Goal: Navigation & Orientation: Find specific page/section

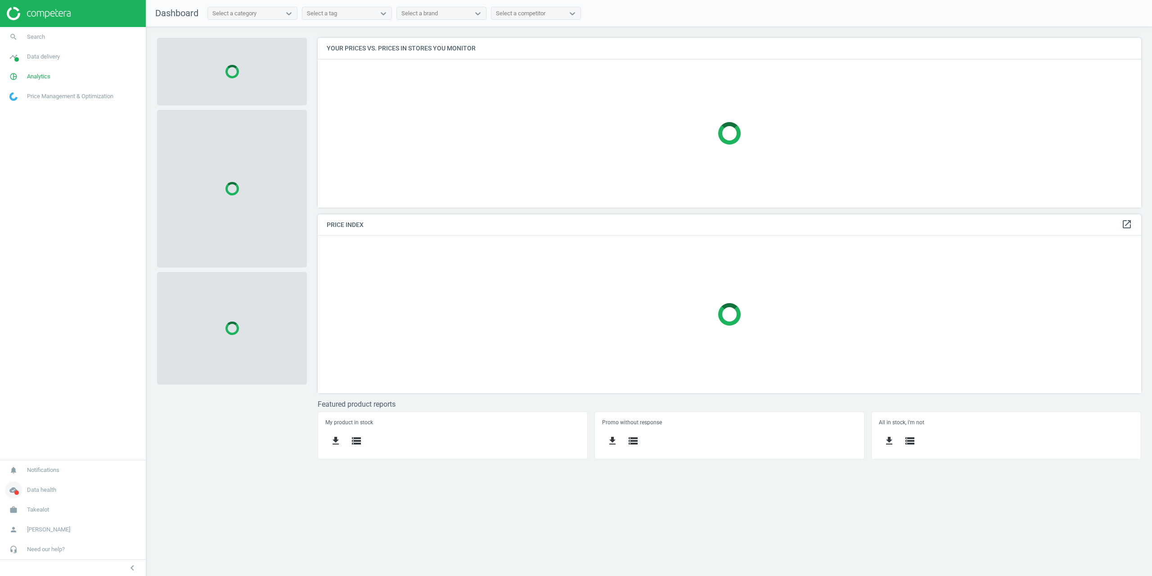
scroll to position [183, 838]
click at [29, 503] on link "work Takealot" at bounding box center [73, 510] width 146 height 20
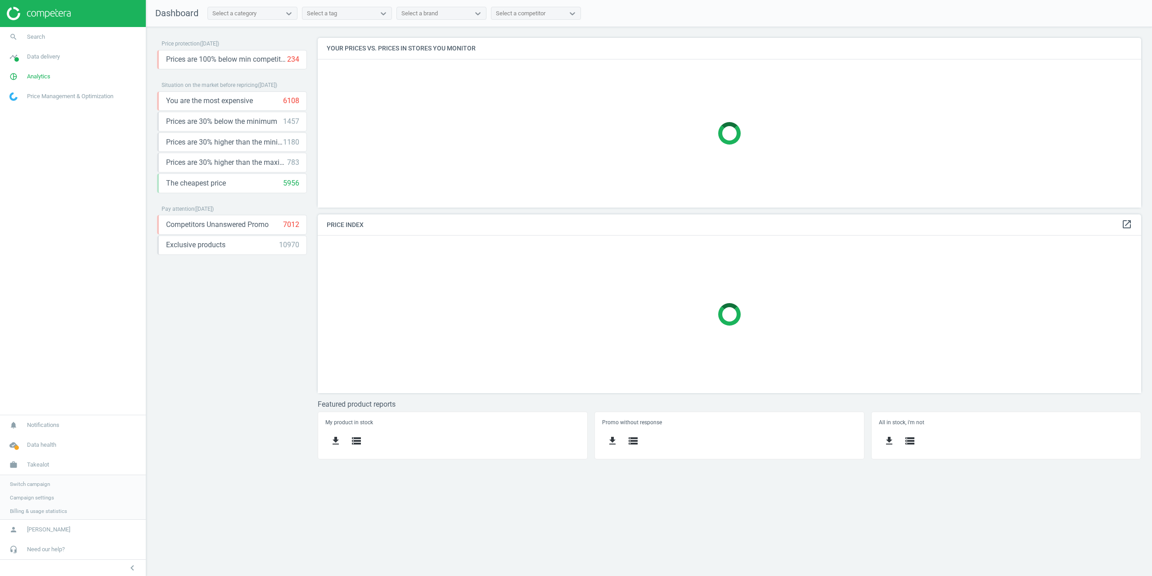
click at [31, 494] on span "Campaign settings" at bounding box center [32, 497] width 44 height 7
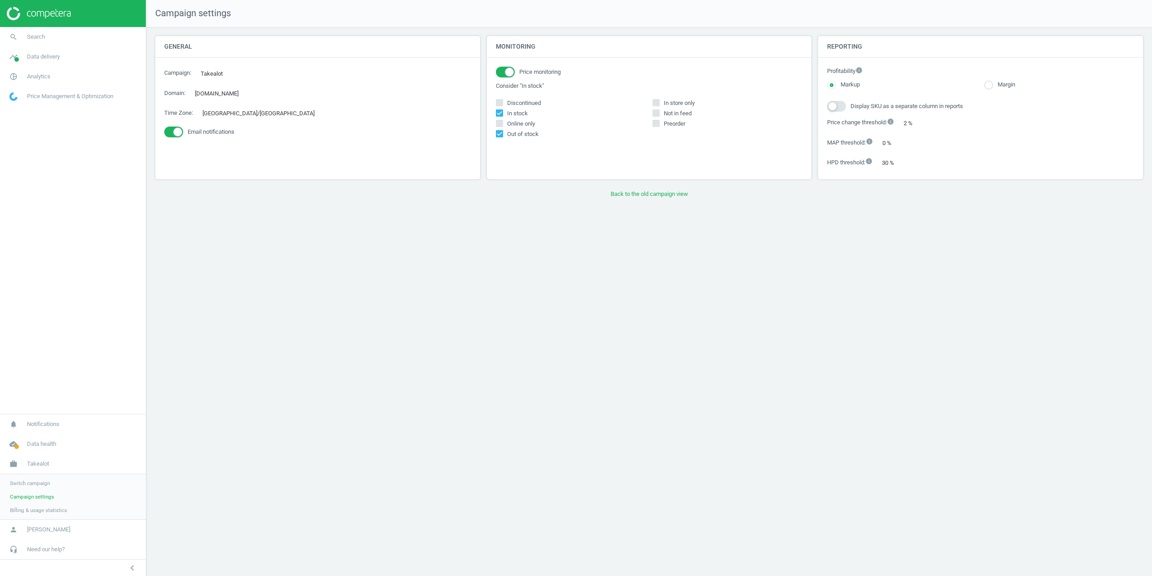
click at [631, 202] on div "Campaign settings General Campaign : Takealot edit Domain : takealot.com edit T…" at bounding box center [649, 288] width 1006 height 576
click at [630, 198] on button "Back to the old campaign view" at bounding box center [649, 194] width 988 height 16
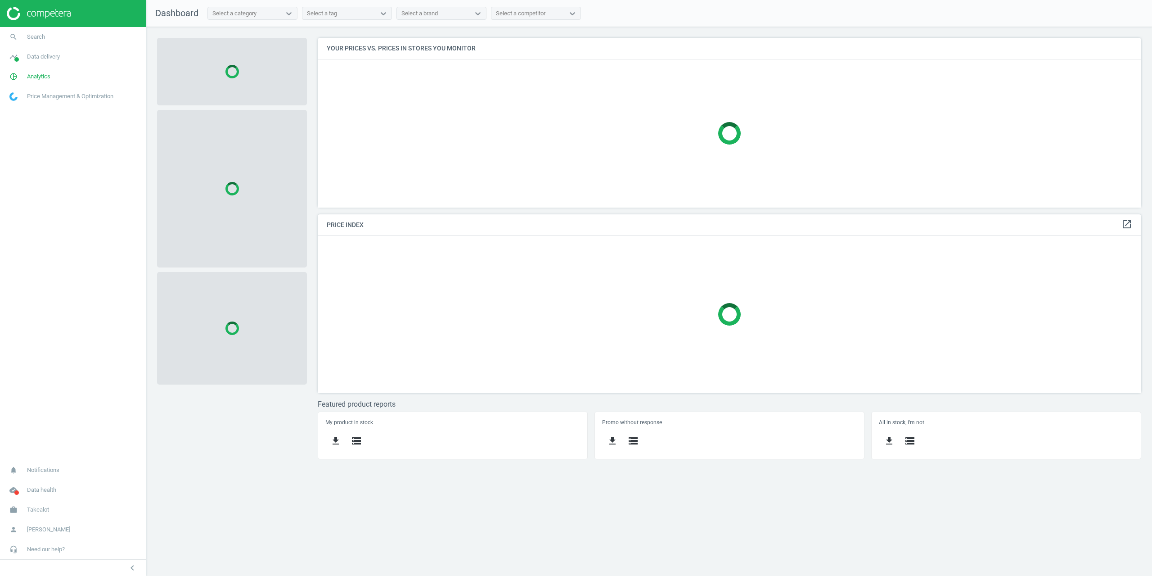
scroll to position [183, 838]
click at [40, 63] on link "timeline Data delivery" at bounding box center [73, 57] width 146 height 20
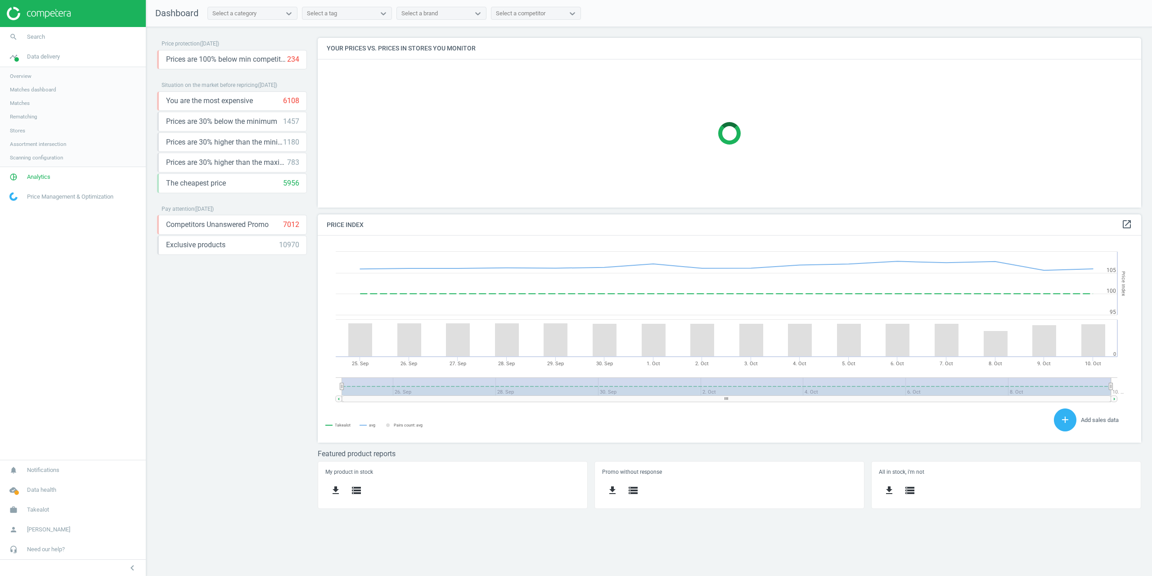
scroll to position [192, 838]
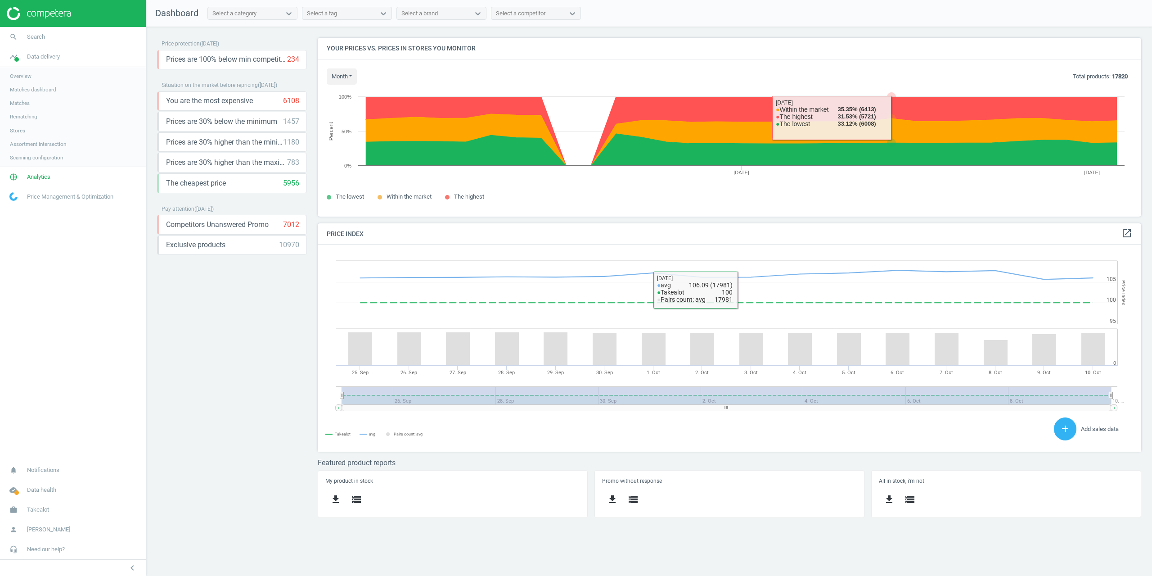
click at [962, 1] on nav "Dashboard Select a category Select a tag Select a brand Select a competitor" at bounding box center [649, 13] width 1006 height 27
